Goal: Task Accomplishment & Management: Complete application form

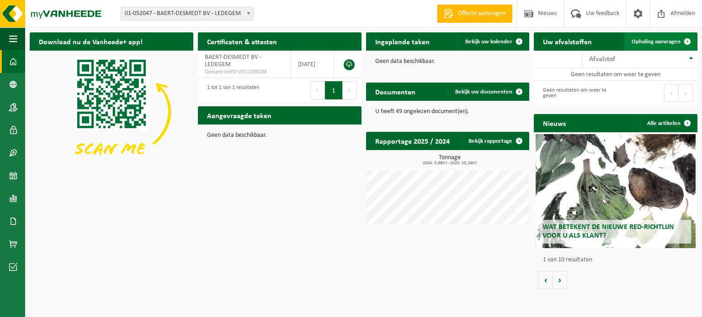
click at [671, 42] on span "Ophaling aanvragen" at bounding box center [655, 42] width 49 height 6
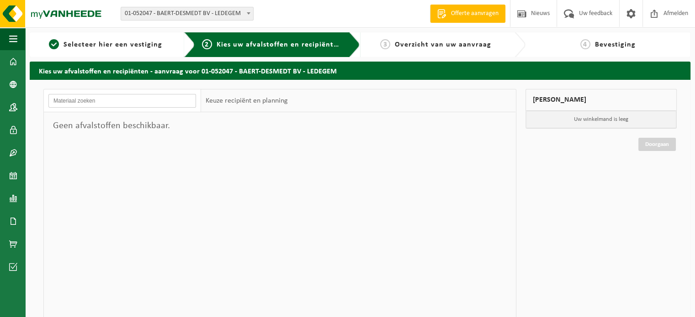
click at [164, 107] on input "text" at bounding box center [122, 101] width 148 height 14
click at [230, 102] on div "Keuze recipiënt en planning" at bounding box center [246, 101] width 91 height 23
click at [266, 106] on div "Keuze recipiënt en planning" at bounding box center [246, 101] width 91 height 23
click at [160, 101] on input "text" at bounding box center [122, 101] width 148 height 14
click at [164, 102] on input "text" at bounding box center [122, 101] width 148 height 14
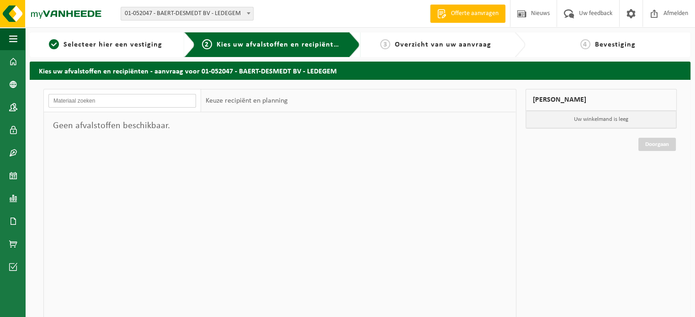
click at [145, 104] on input "text" at bounding box center [122, 101] width 148 height 14
type input "asbest"
click at [128, 118] on div "Geen afvalstoffen beschikbaar." at bounding box center [122, 125] width 157 height 27
click at [174, 73] on h2 "Kies uw afvalstoffen en recipiënten - aanvraag voor 01-052047 - BAERT-DESMEDT B…" at bounding box center [360, 71] width 660 height 18
drag, startPoint x: 554, startPoint y: 103, endPoint x: 543, endPoint y: 101, distance: 11.5
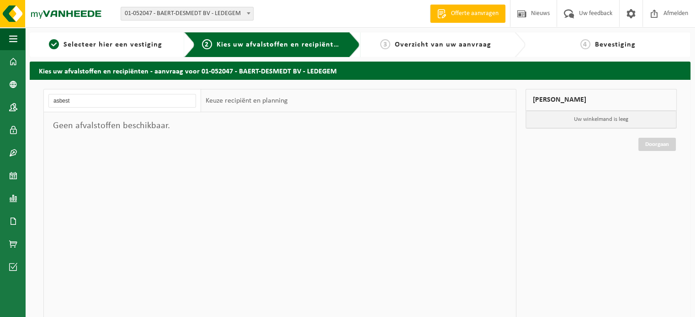
click at [553, 102] on div "Mijn winkelmand" at bounding box center [601, 100] width 152 height 22
click at [177, 47] on div "1 Selecteer hier een vestiging" at bounding box center [112, 44] width 165 height 25
click at [149, 47] on span "Selecteer hier een vestiging" at bounding box center [112, 44] width 99 height 7
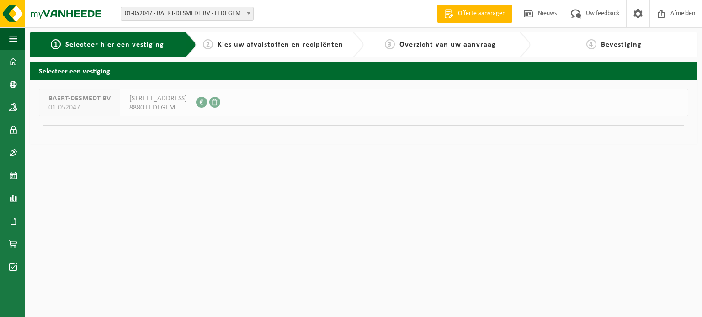
click at [101, 107] on span "01-052047" at bounding box center [79, 107] width 62 height 9
click at [104, 103] on span "BAERT-DESMEDT BV" at bounding box center [79, 98] width 62 height 9
click at [120, 103] on div "BEGIJNESTRAAT 12 8880 LEDEGEM 0457.067.166" at bounding box center [158, 103] width 76 height 26
click at [234, 48] on span "Kies uw afvalstoffen en recipiënten" at bounding box center [280, 44] width 126 height 7
click at [267, 46] on span "Kies uw afvalstoffen en recipiënten" at bounding box center [280, 44] width 126 height 7
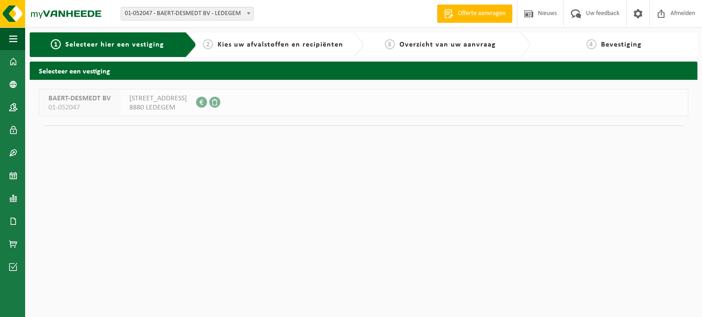
click at [88, 96] on span "BAERT-DESMEDT BV" at bounding box center [79, 98] width 62 height 9
drag, startPoint x: 87, startPoint y: 98, endPoint x: 123, endPoint y: 127, distance: 46.1
click at [87, 100] on span "BAERT-DESMEDT BV" at bounding box center [79, 98] width 62 height 9
click at [155, 107] on span "8880 LEDEGEM" at bounding box center [158, 107] width 58 height 9
click at [157, 106] on span "8880 LEDEGEM" at bounding box center [158, 107] width 58 height 9
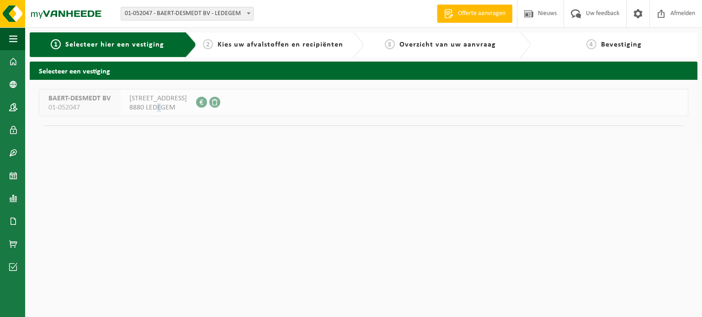
drag, startPoint x: 159, startPoint y: 105, endPoint x: 168, endPoint y: 103, distance: 8.3
click at [160, 105] on span "8880 LEDEGEM" at bounding box center [158, 107] width 58 height 9
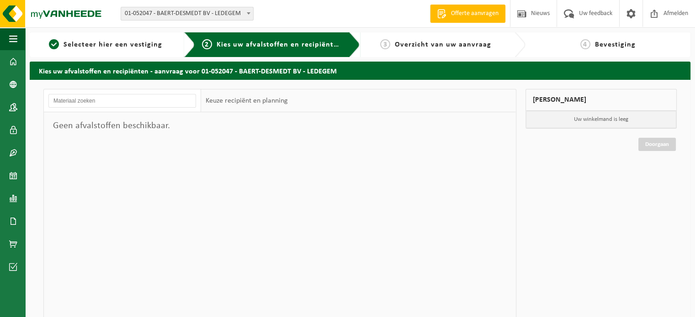
click at [246, 98] on div "Keuze recipiënt en planning" at bounding box center [246, 101] width 91 height 23
click at [153, 106] on input "text" at bounding box center [122, 101] width 148 height 14
click at [129, 132] on div "Geen afvalstoffen beschikbaar." at bounding box center [122, 125] width 157 height 27
click at [66, 90] on div at bounding box center [122, 101] width 157 height 23
click at [55, 48] on span "1" at bounding box center [54, 44] width 10 height 10
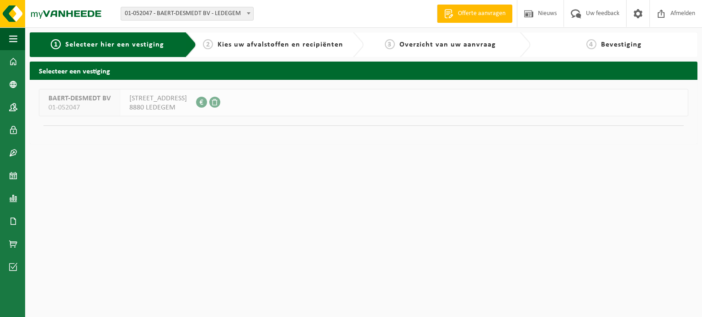
drag, startPoint x: 71, startPoint y: 84, endPoint x: 74, endPoint y: 101, distance: 17.2
click at [71, 87] on div "BAERT-DESMEDT BV 01-052047 BEGIJNESTRAAT 12 8880 LEDEGEM 0457.067.166" at bounding box center [363, 112] width 667 height 64
drag, startPoint x: 74, startPoint y: 103, endPoint x: 75, endPoint y: 109, distance: 6.0
click at [75, 105] on span "01-052047" at bounding box center [79, 107] width 62 height 9
click at [76, 109] on span "01-052047" at bounding box center [79, 107] width 62 height 9
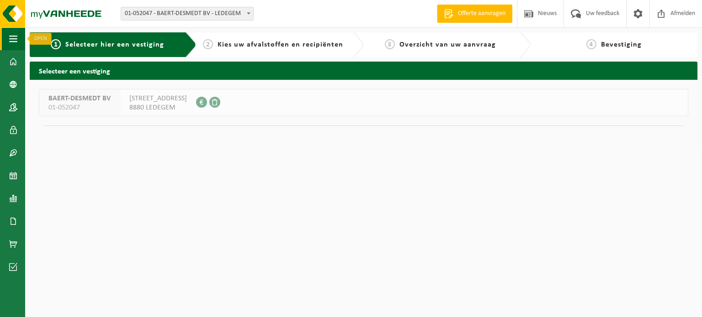
click at [16, 38] on span "button" at bounding box center [13, 38] width 8 height 23
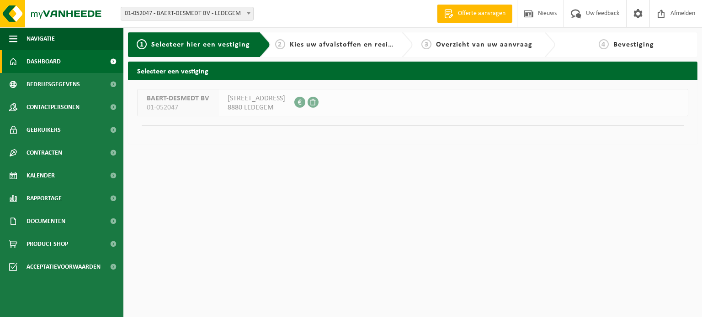
click at [47, 62] on span "Dashboard" at bounding box center [43, 61] width 34 height 23
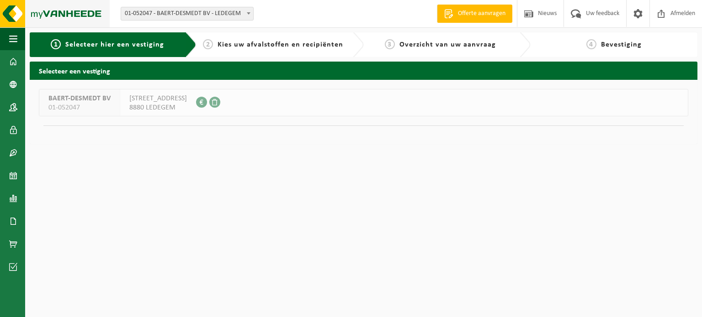
click at [55, 15] on img at bounding box center [55, 13] width 110 height 27
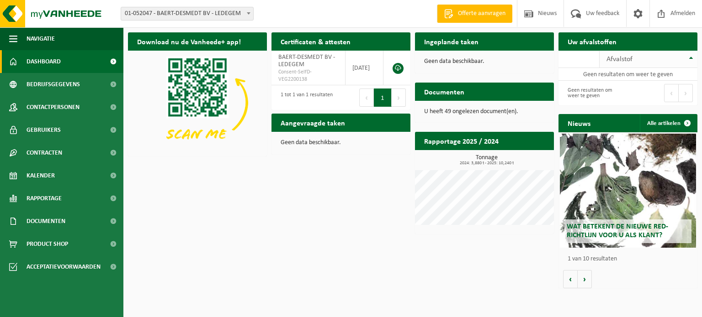
click at [609, 59] on span "Afvalstof" at bounding box center [619, 59] width 26 height 7
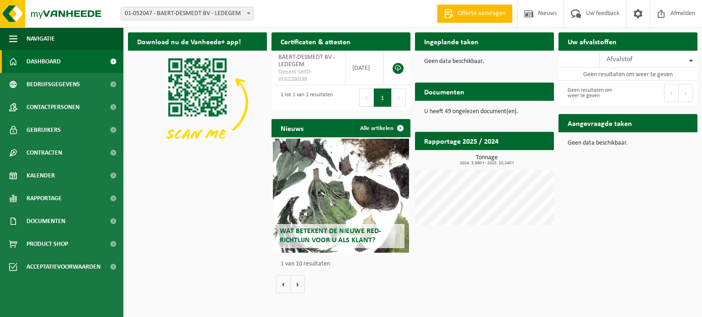
click at [602, 127] on h2 "Aangevraagde taken" at bounding box center [599, 123] width 83 height 18
drag, startPoint x: 608, startPoint y: 96, endPoint x: 610, endPoint y: 91, distance: 5.3
click at [608, 95] on div "Geen resultaten om weer te geven" at bounding box center [593, 93] width 60 height 20
click at [616, 75] on td "Geen resultaten om weer te geven" at bounding box center [627, 74] width 139 height 13
click at [605, 94] on div "Geen resultaten om weer te geven" at bounding box center [593, 93] width 60 height 20
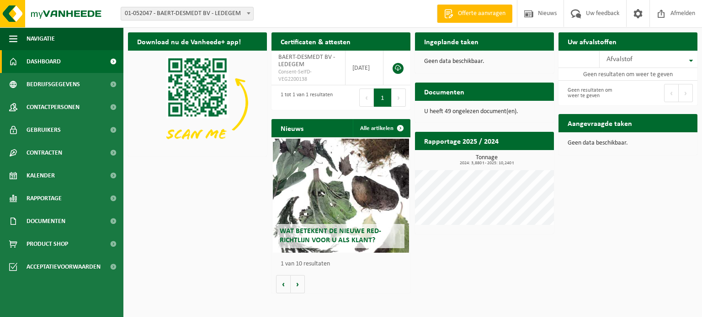
click at [454, 147] on h2 "Rapportage 2025 / 2024" at bounding box center [461, 141] width 93 height 18
click at [449, 143] on h2 "Rapportage 2025 / 2024" at bounding box center [461, 141] width 93 height 18
